Goal: Information Seeking & Learning: Learn about a topic

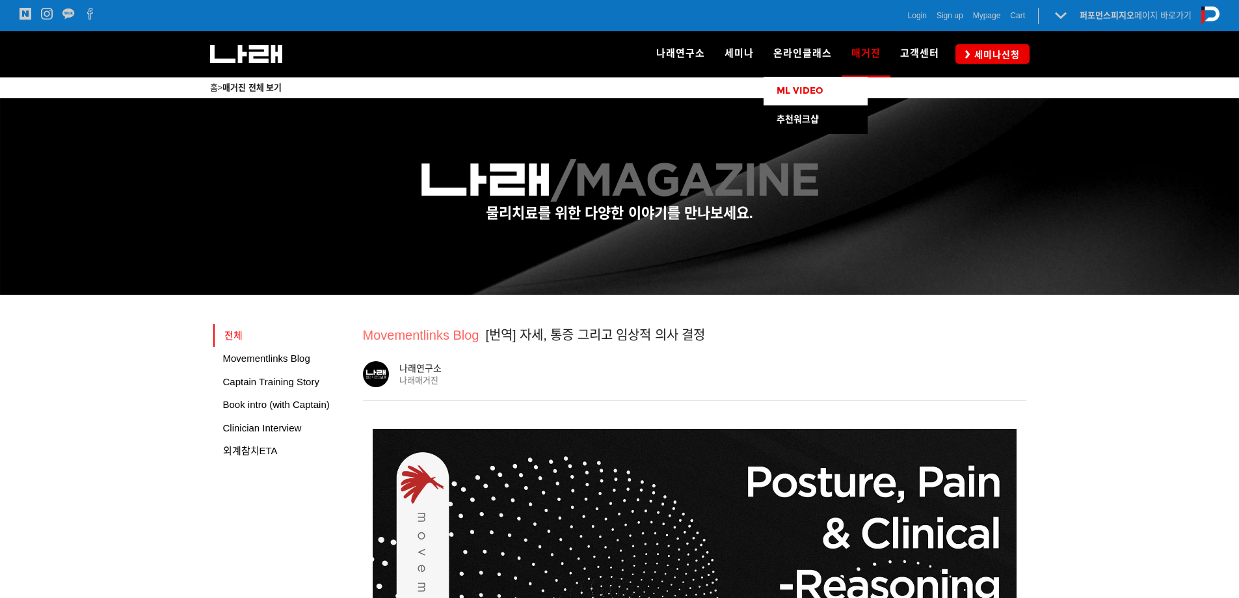
click at [803, 86] on span "ML VIDEO" at bounding box center [800, 90] width 47 height 11
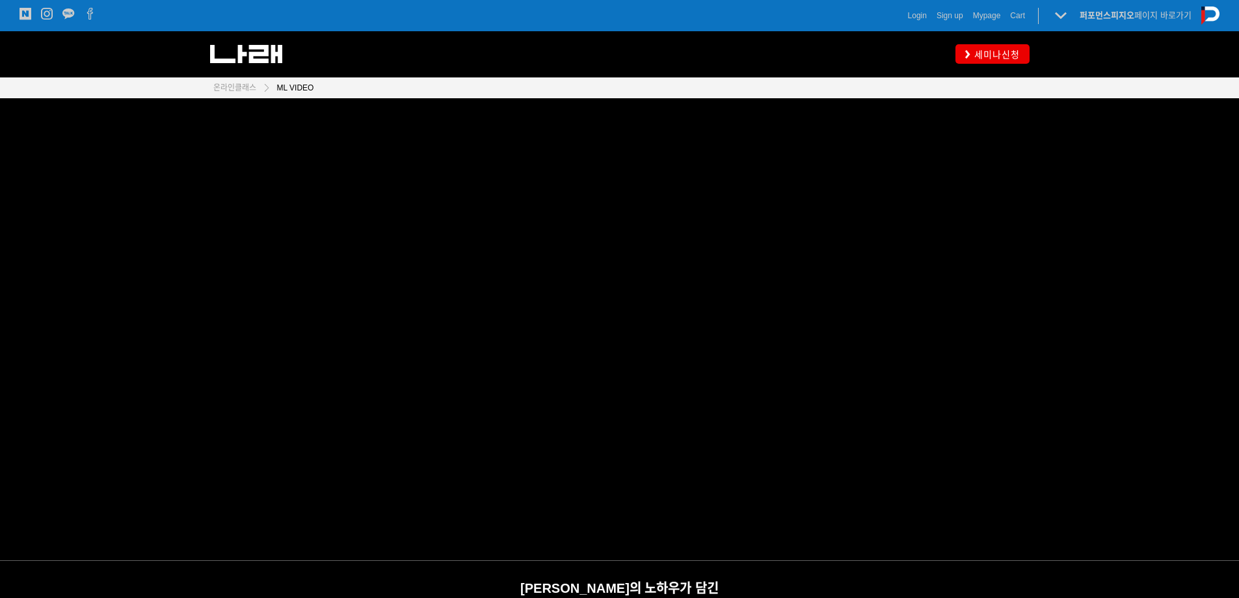
click at [695, 51] on div "나래연구소 연구소 소개 나래연구원 ML l SPECIALISTS 세미나 MovementLinks l 무브먼트링크 ML l [GEOGRAPHIC…" at bounding box center [794, 54] width 310 height 46
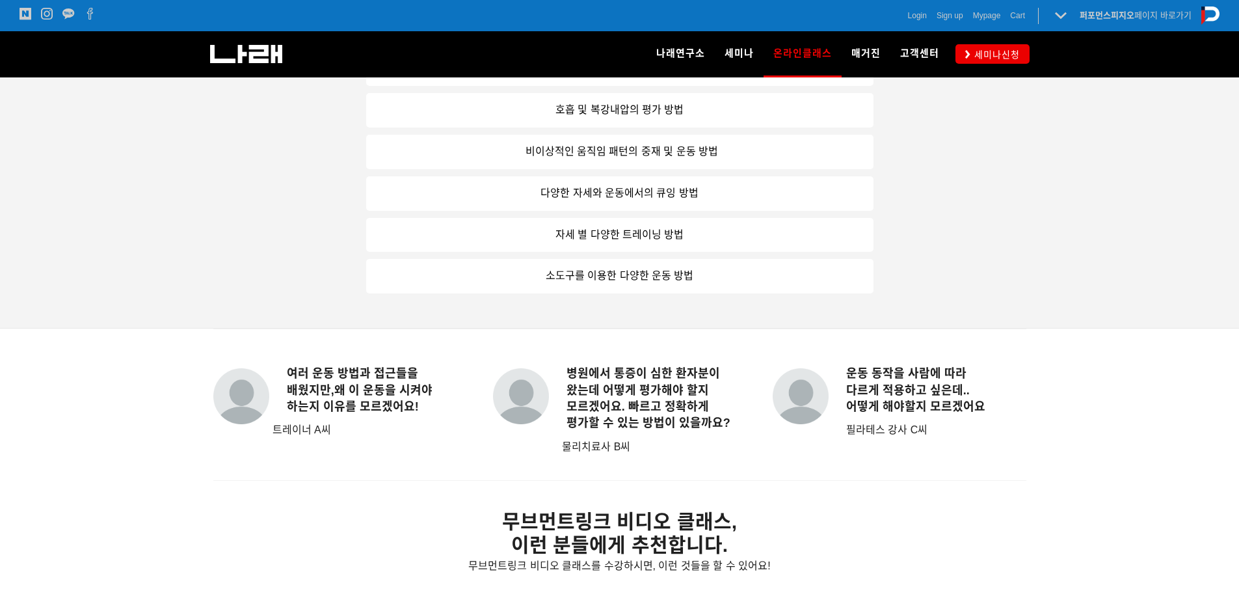
scroll to position [846, 0]
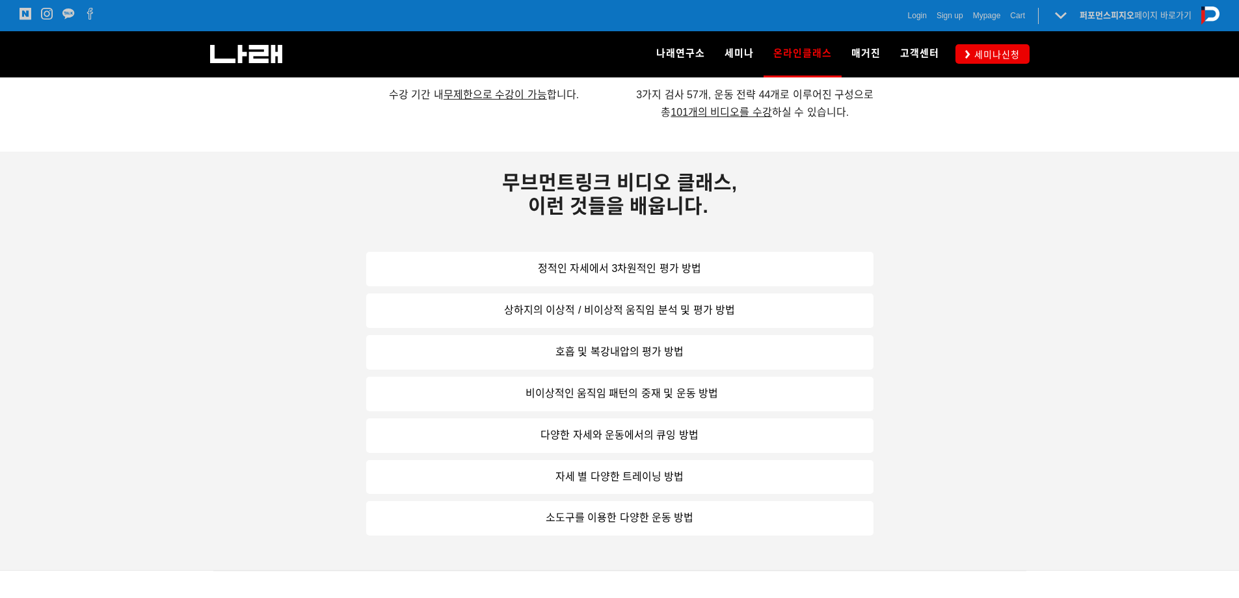
click at [639, 346] on link "호흡 및 복강내압의 평가 방법" at bounding box center [619, 352] width 507 height 34
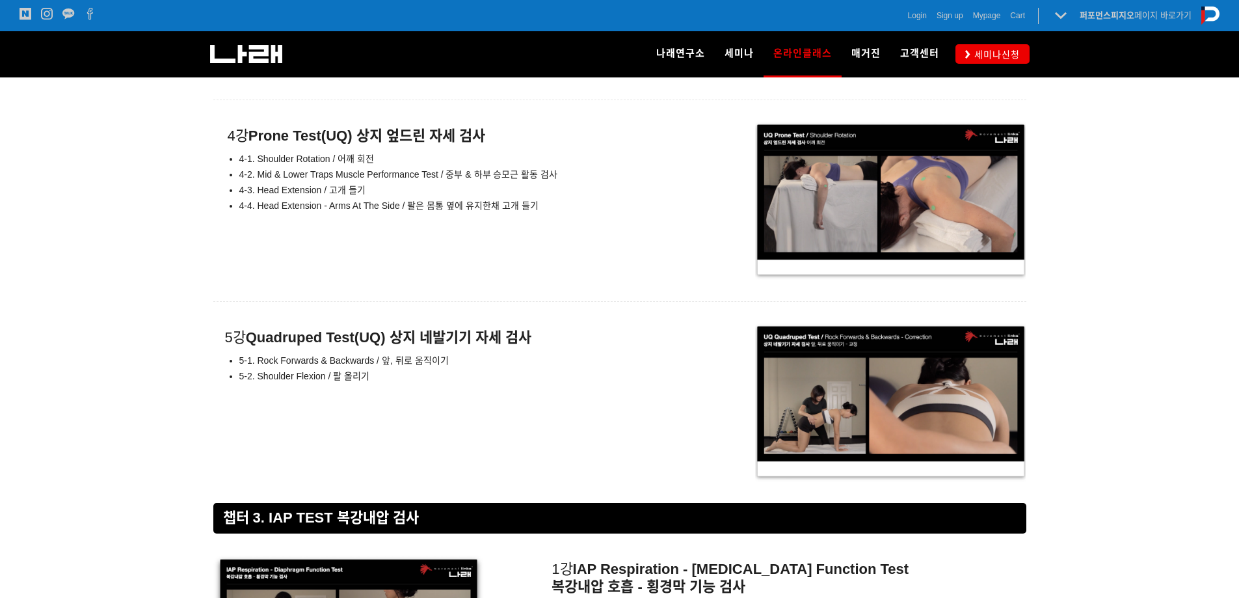
scroll to position [7155, 0]
